Goal: Use online tool/utility: Utilize a website feature to perform a specific function

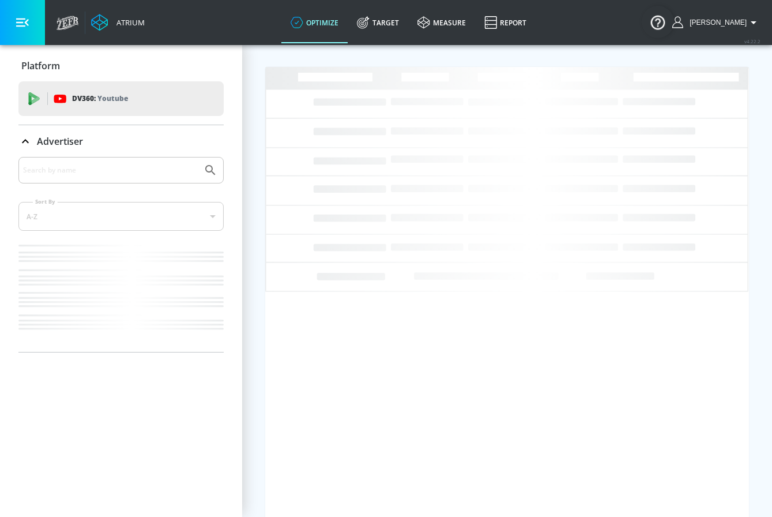
click at [27, 29] on button "button" at bounding box center [22, 22] width 45 height 45
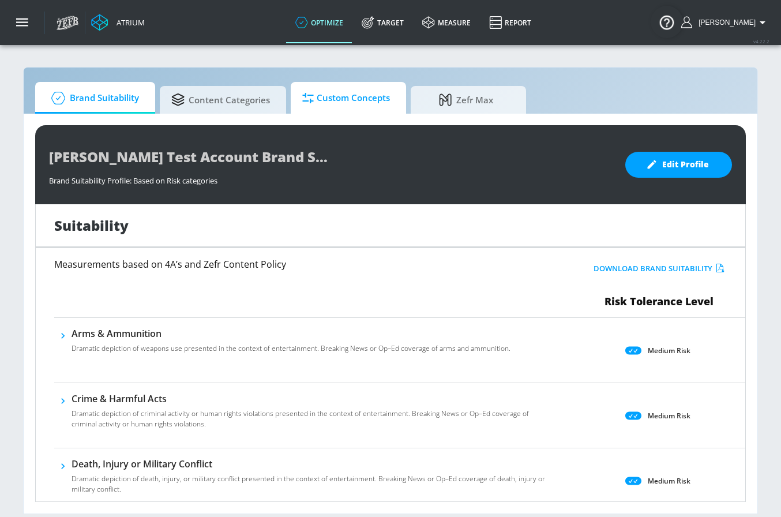
click at [322, 108] on span "Custom Concepts" at bounding box center [346, 98] width 88 height 28
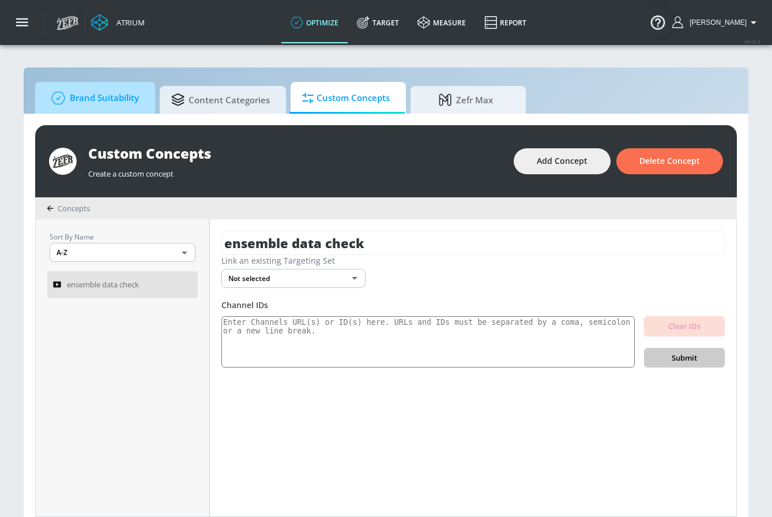
click at [131, 101] on span "Brand Suitability" at bounding box center [93, 98] width 92 height 28
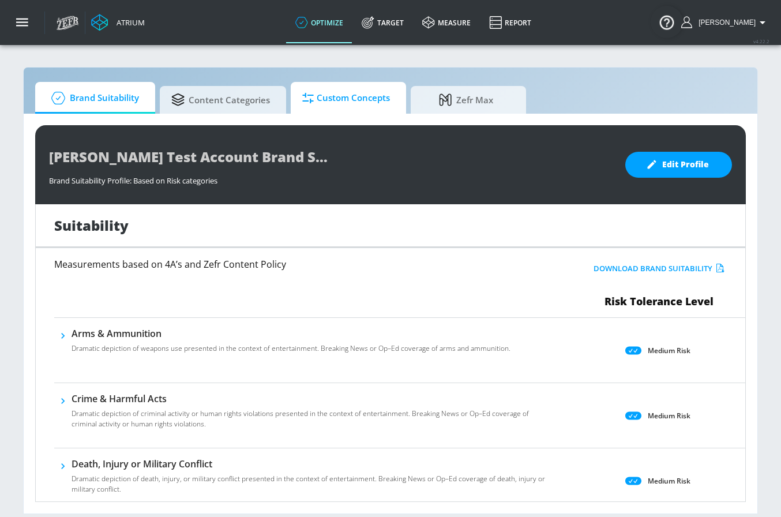
click at [329, 103] on span "Custom Concepts" at bounding box center [346, 98] width 88 height 28
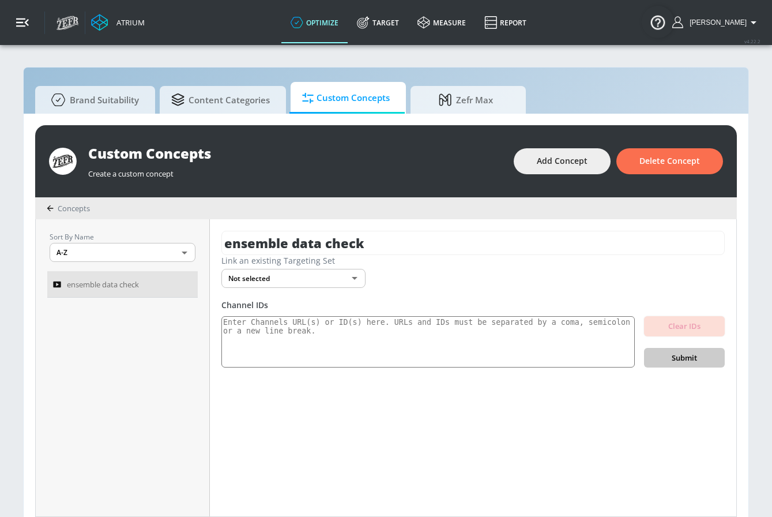
click at [43, 19] on button "button" at bounding box center [22, 22] width 45 height 45
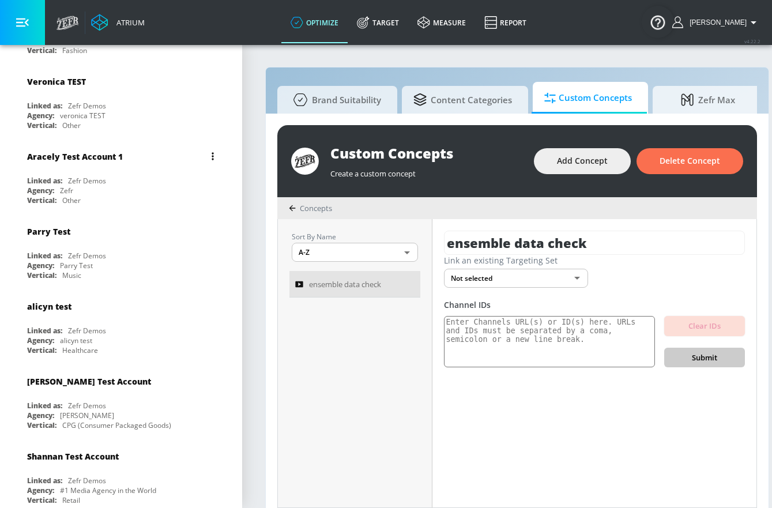
scroll to position [328, 0]
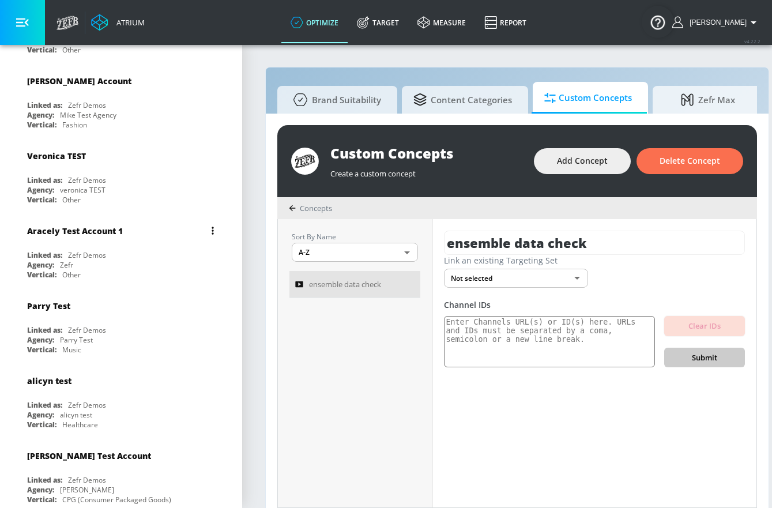
click at [117, 241] on div "Aracely Test Account 1 Linked as: Zefr Demos Agency: Zefr Vertical: Other" at bounding box center [120, 250] width 205 height 66
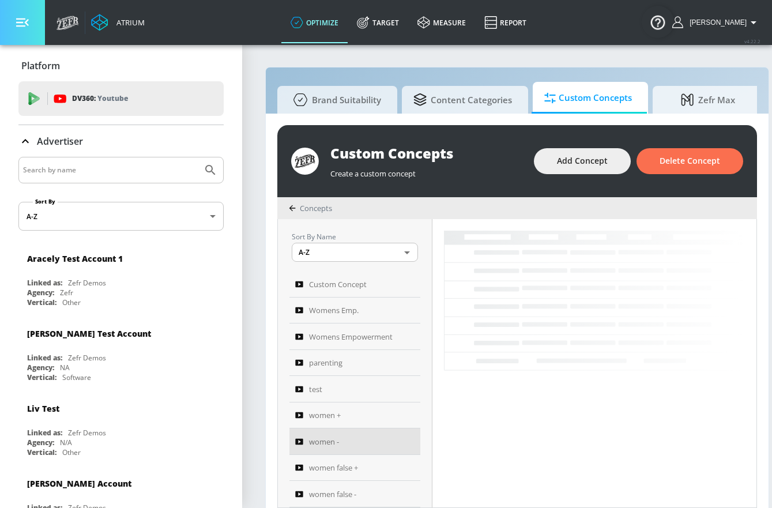
click at [25, 27] on icon "button" at bounding box center [22, 22] width 13 height 13
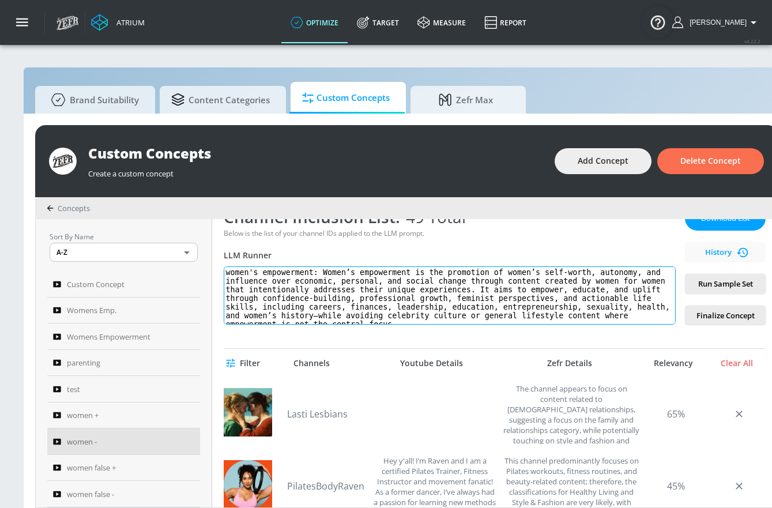
scroll to position [199, 0]
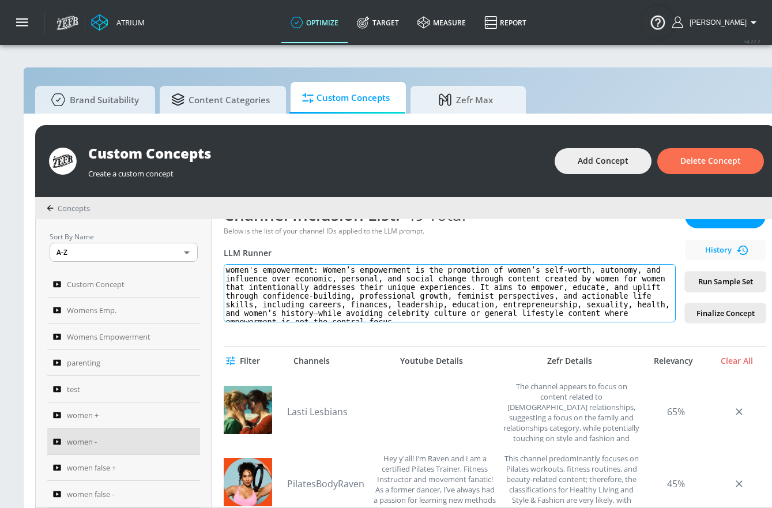
click at [378, 293] on textarea "women's empowerment: Women’s empowerment is the promotion of women’s self-worth…" at bounding box center [450, 293] width 452 height 58
click at [378, 292] on textarea "women's empowerment: Women’s empowerment is the promotion of women’s self-worth…" at bounding box center [450, 293] width 452 height 58
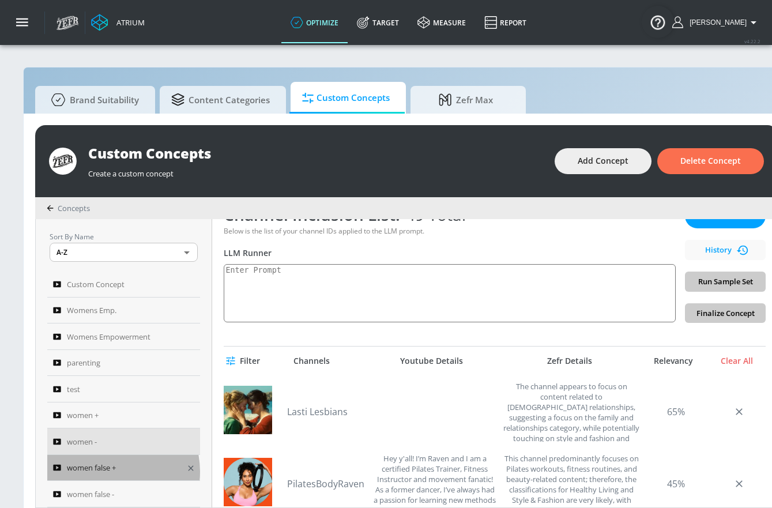
click at [108, 472] on span "women false +" at bounding box center [91, 468] width 49 height 14
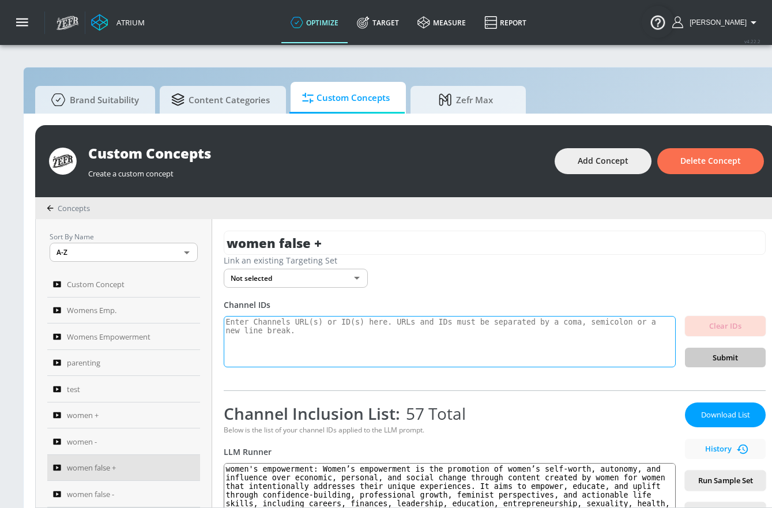
click at [361, 340] on textarea at bounding box center [450, 342] width 452 height 52
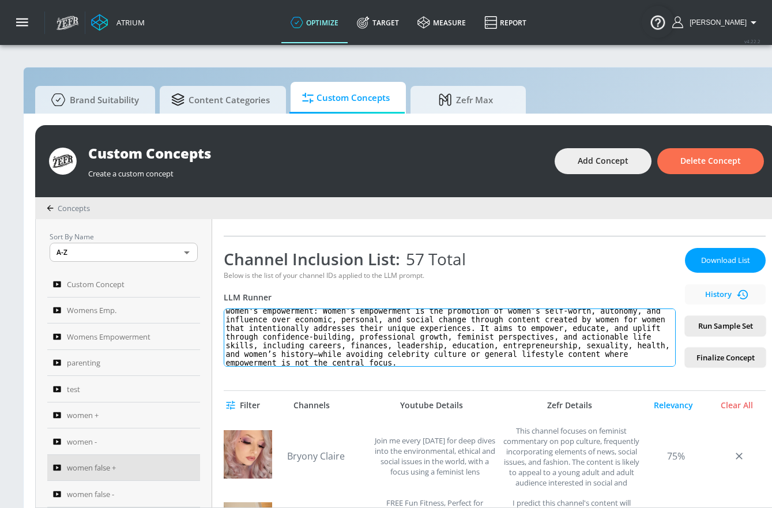
scroll to position [7, 0]
click at [501, 343] on textarea "women's empowerment: Women’s empowerment is the promotion of women’s self-worth…" at bounding box center [450, 338] width 452 height 58
paste textarea "a female’s self-worth, autonomy, and ability to influence economic and social c…"
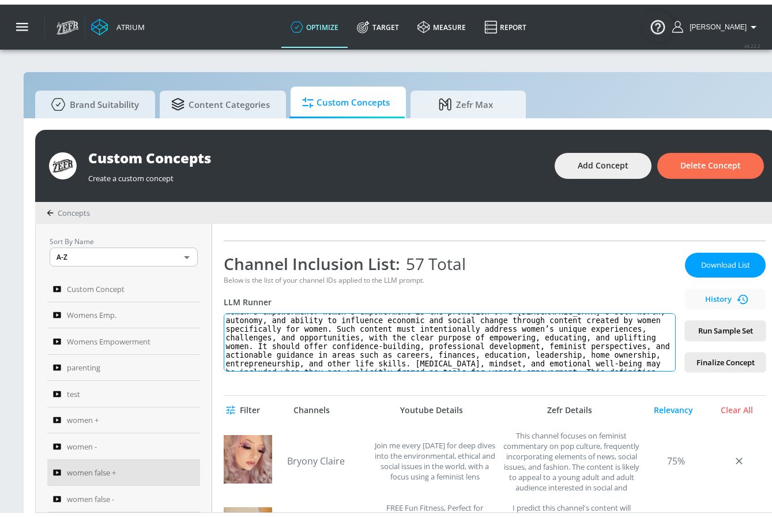
scroll to position [42, 0]
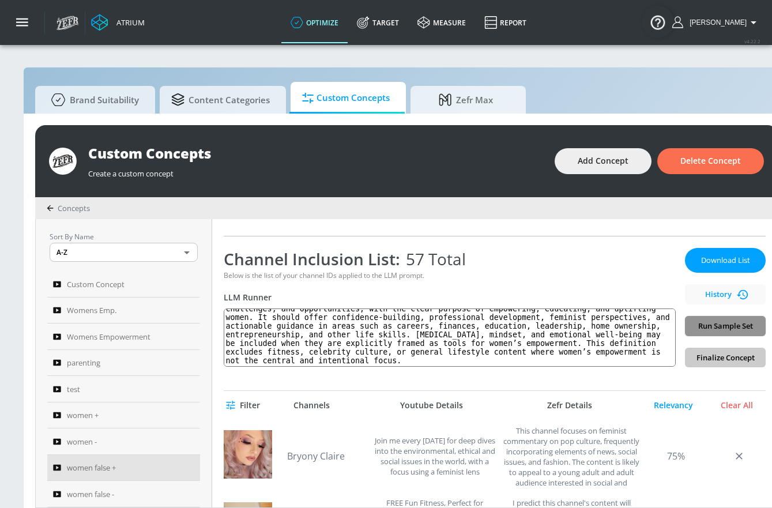
click at [742, 318] on button "Run Sample Set" at bounding box center [725, 326] width 81 height 20
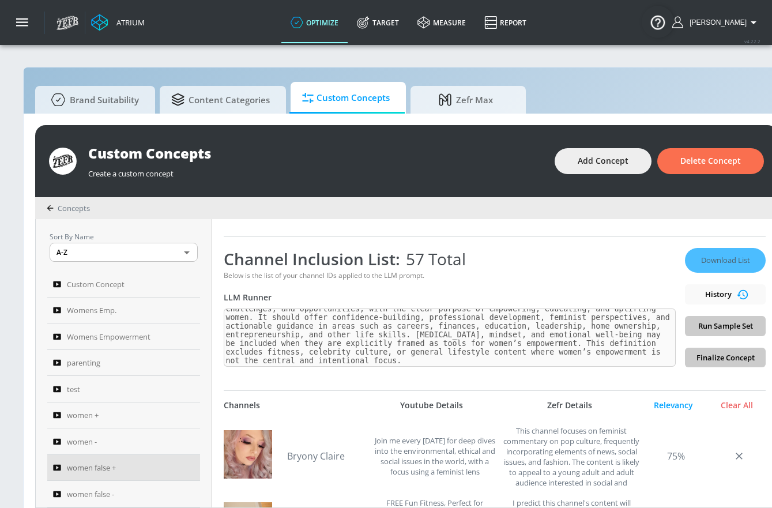
type textarea "women's empowerment: Women’s empowerment is the promotion of a female’s self-wo…"
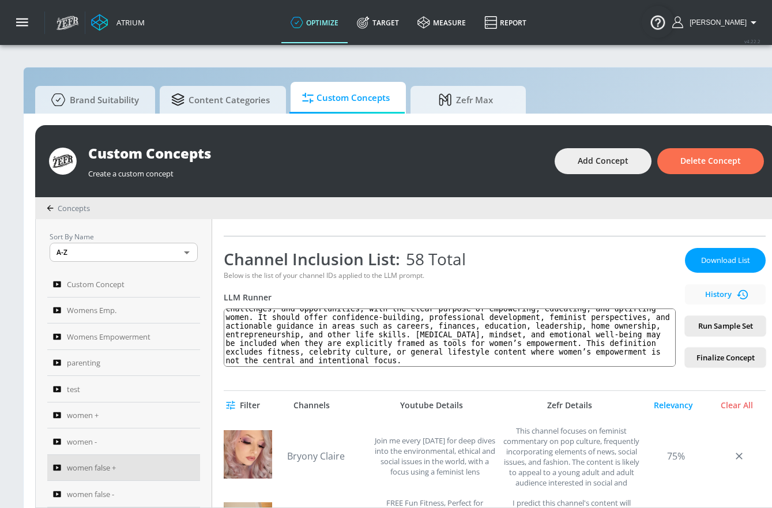
scroll to position [155, 0]
